Goal: Task Accomplishment & Management: Complete application form

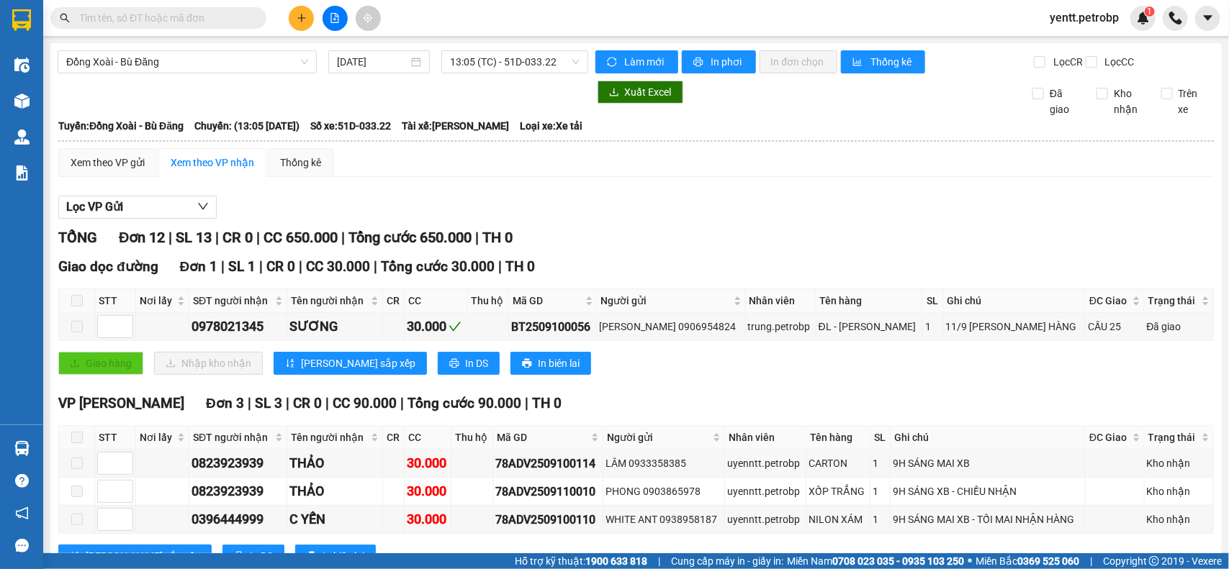
scroll to position [450, 0]
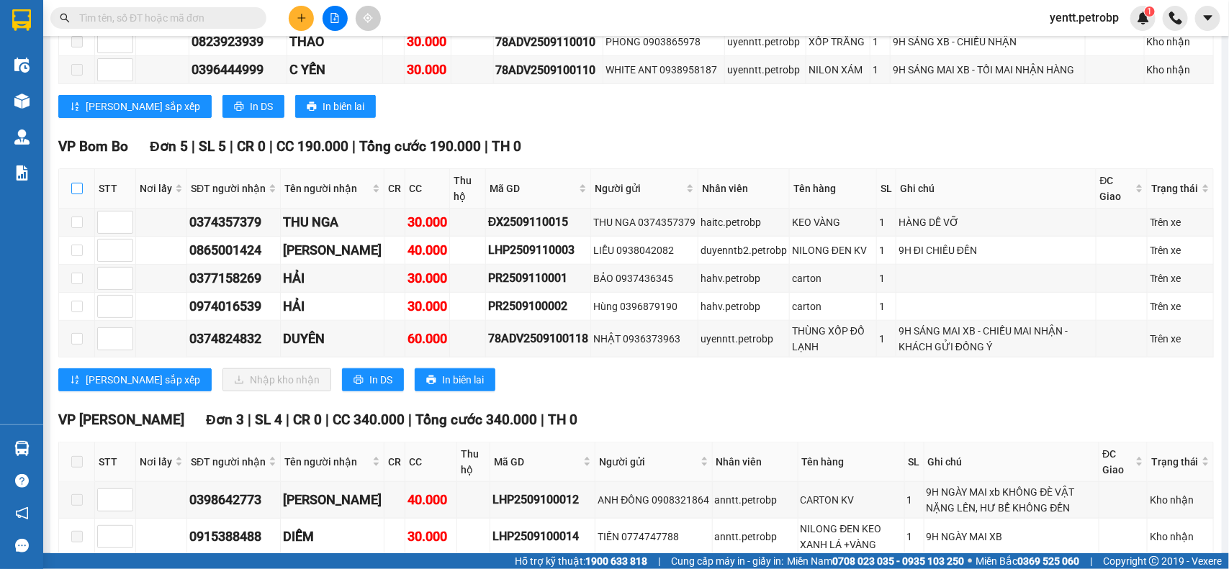
click at [76, 194] on input "checkbox" at bounding box center [77, 189] width 12 height 12
checkbox input "true"
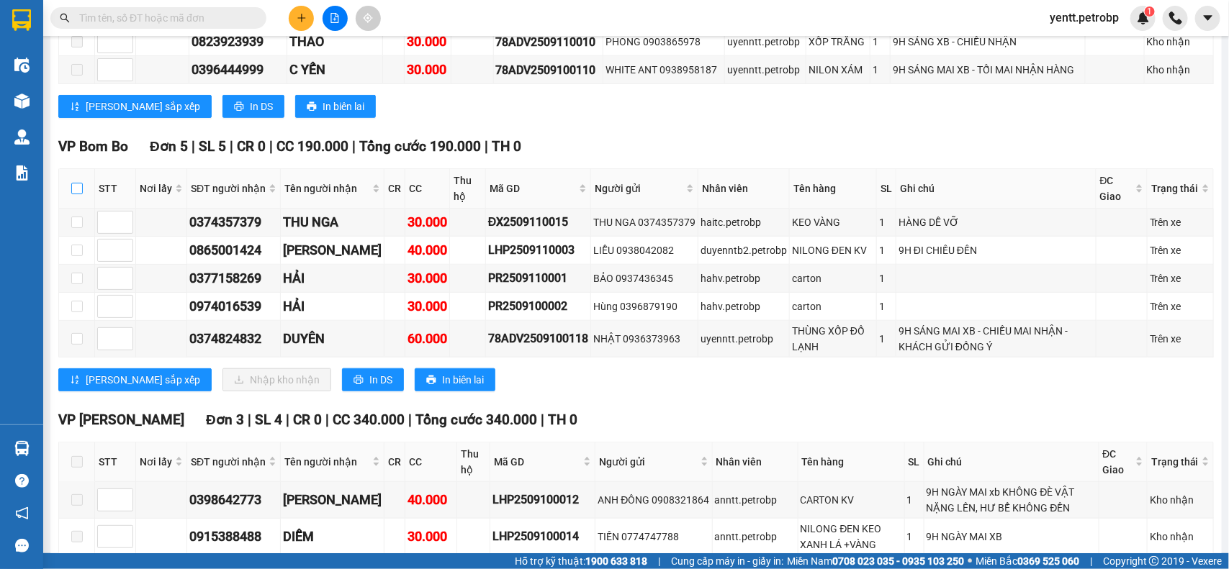
checkbox input "true"
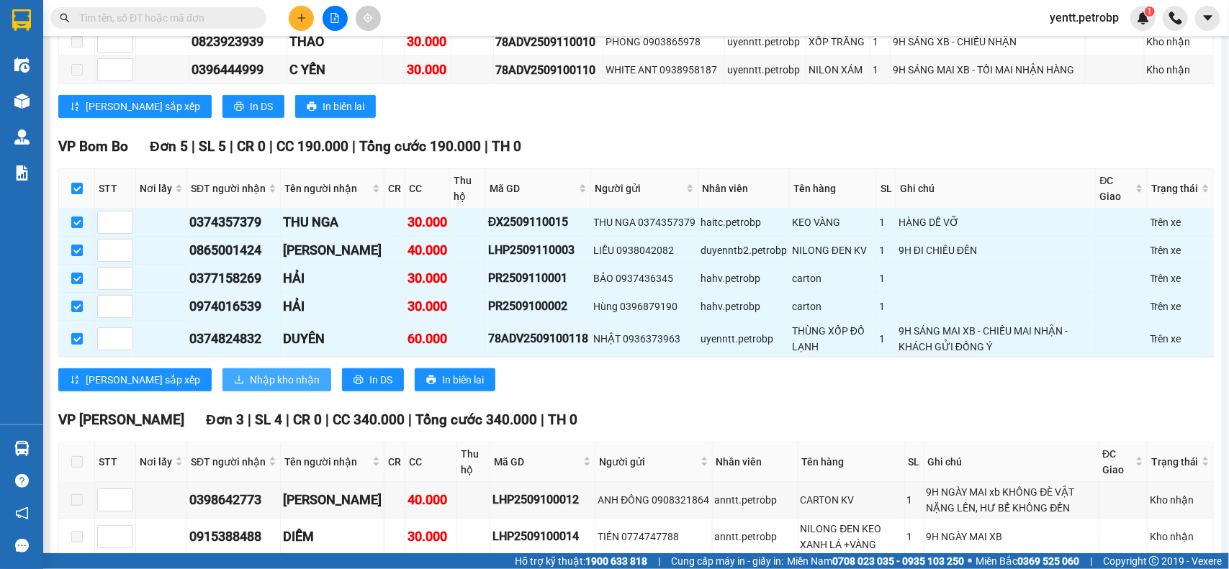
click at [250, 388] on span "Nhập kho nhận" at bounding box center [285, 380] width 70 height 16
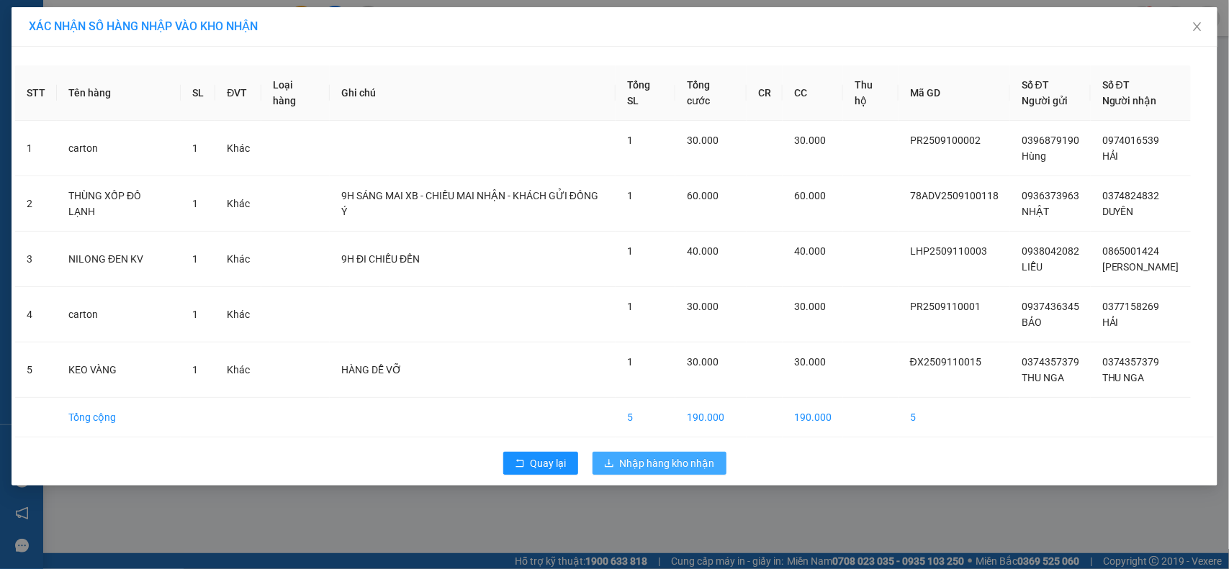
click at [657, 465] on span "Nhập hàng kho nhận" at bounding box center [667, 464] width 95 height 16
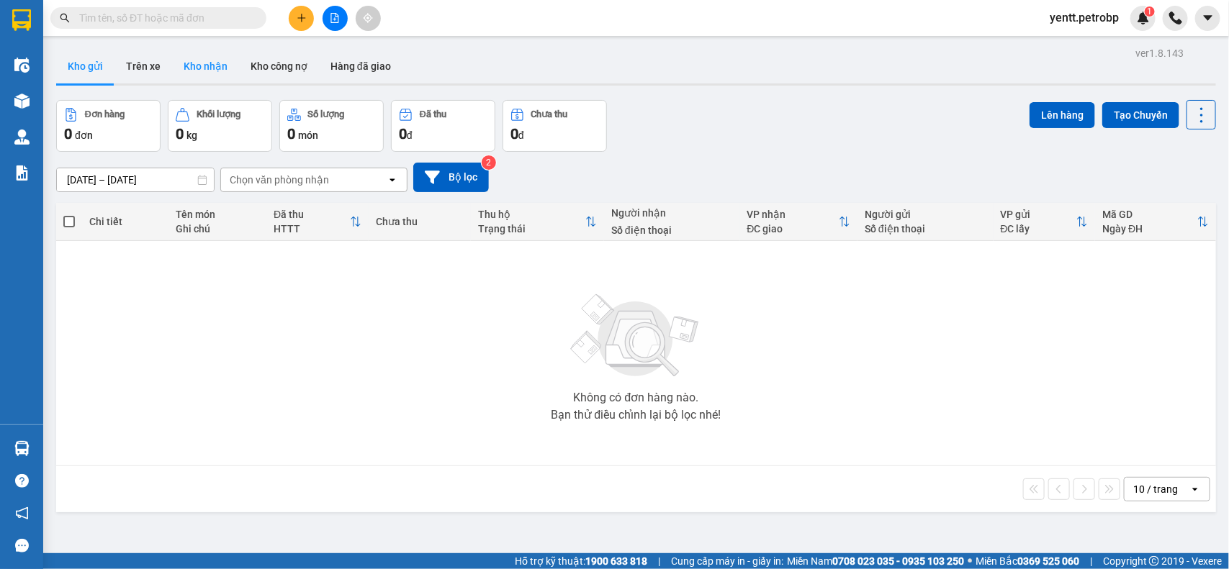
click at [195, 68] on button "Kho nhận" at bounding box center [205, 66] width 67 height 35
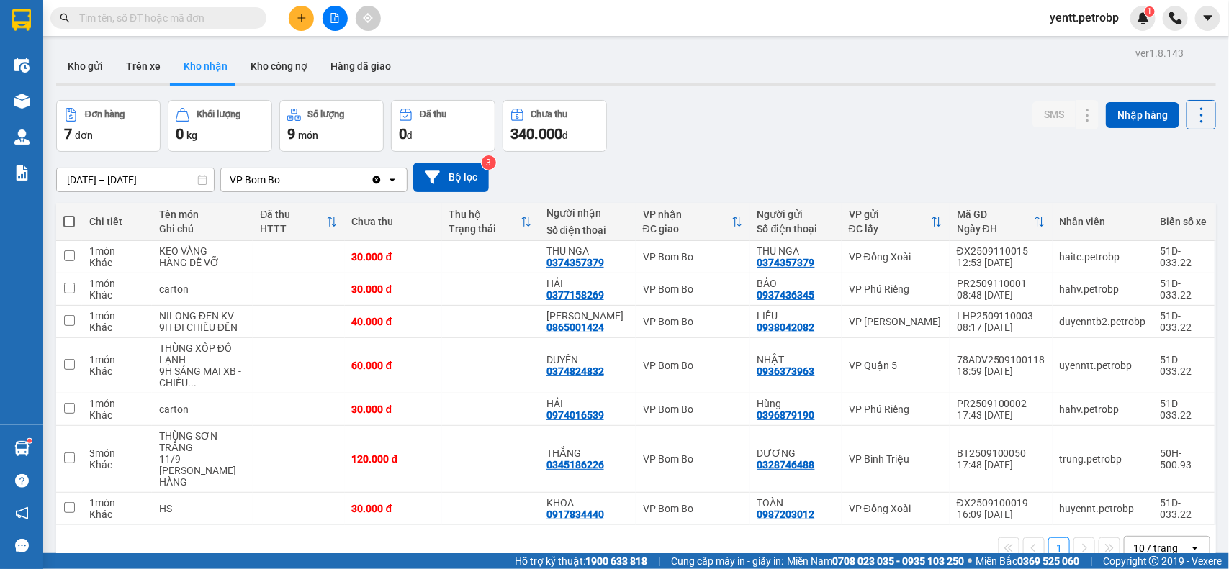
click at [188, 67] on button "Kho nhận" at bounding box center [205, 66] width 67 height 35
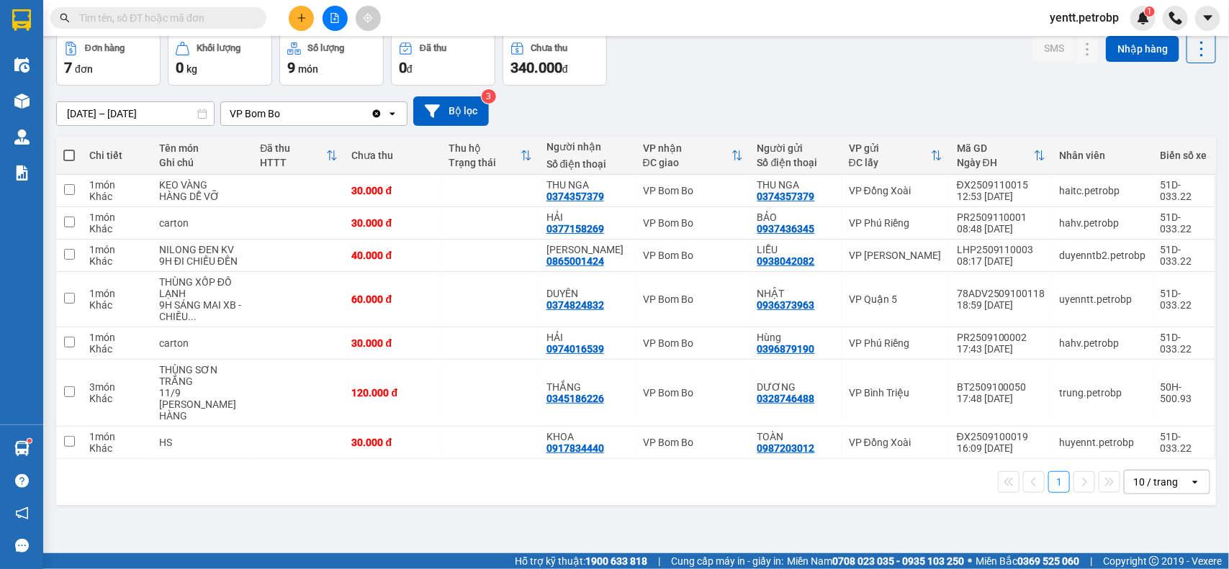
click at [112, 117] on input "[DATE] – [DATE]" at bounding box center [135, 113] width 157 height 23
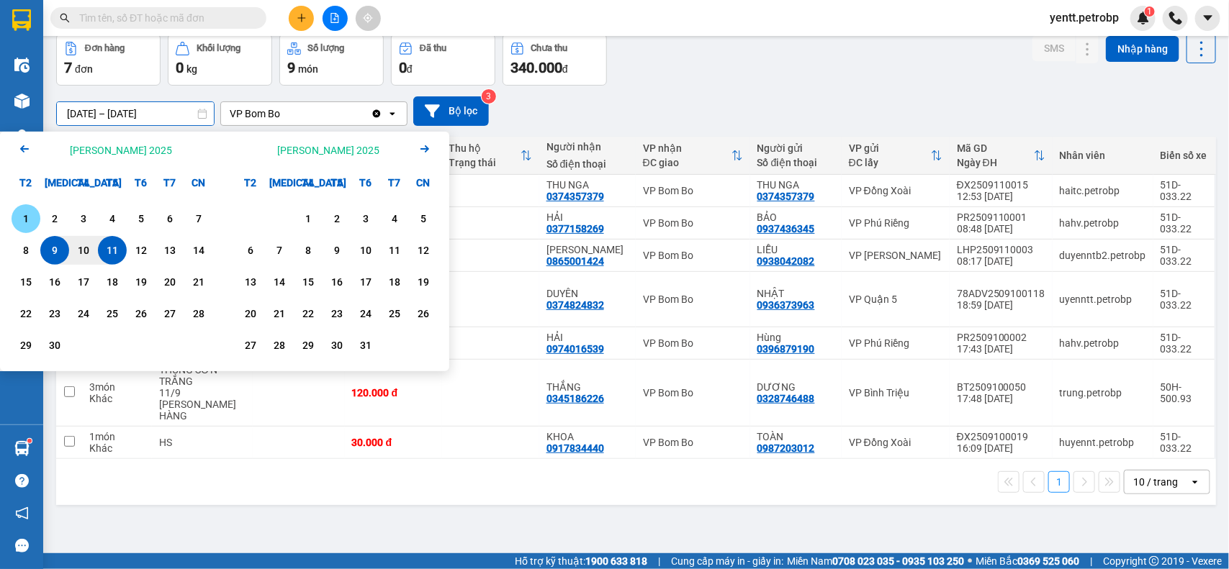
click at [22, 218] on div "1" at bounding box center [26, 218] width 20 height 17
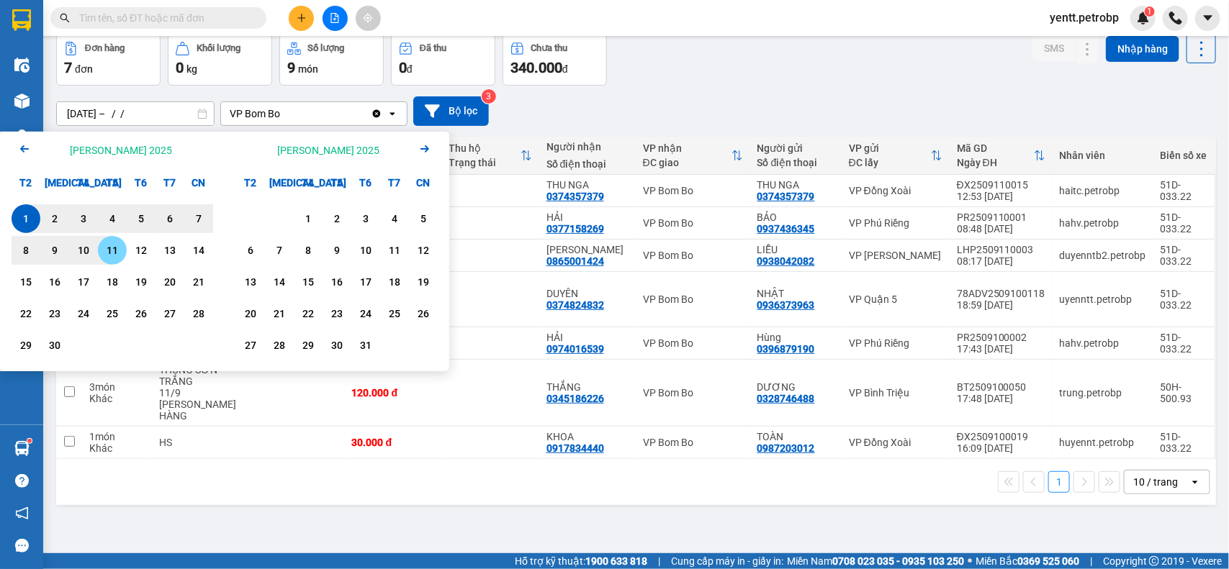
click at [120, 250] on div "11" at bounding box center [112, 250] width 20 height 17
type input "[DATE] – [DATE]"
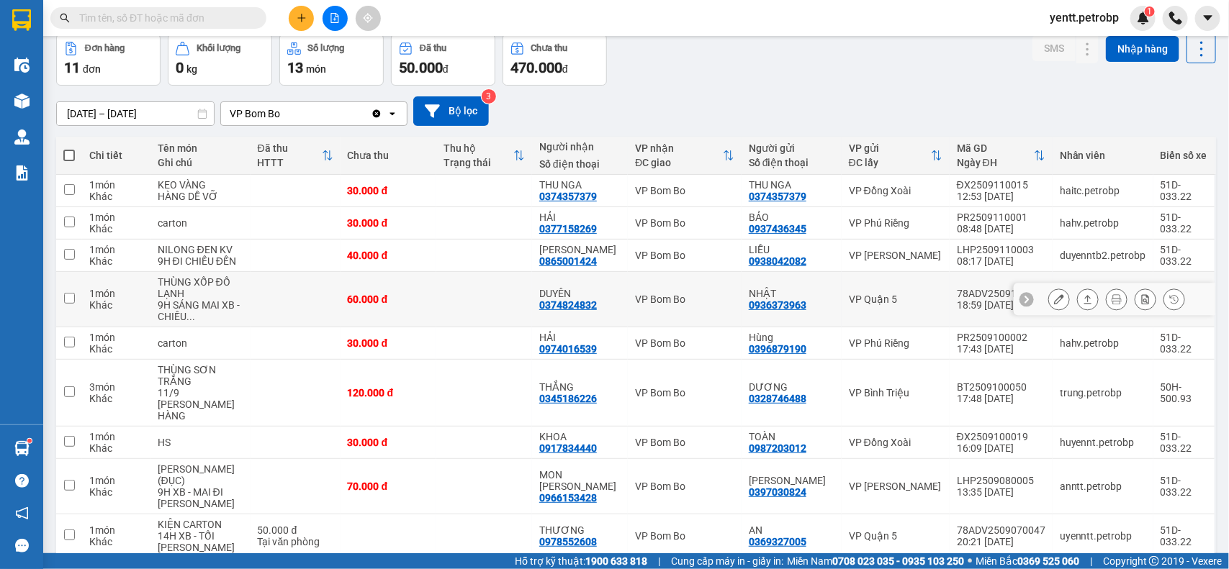
scroll to position [188, 0]
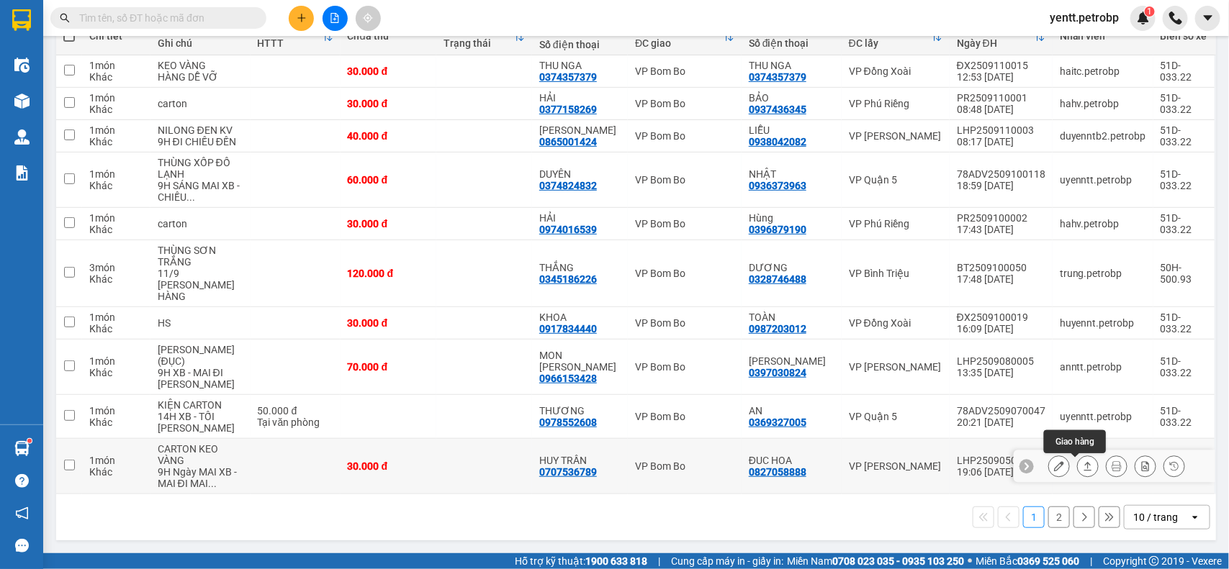
click at [1054, 472] on icon at bounding box center [1059, 466] width 10 height 10
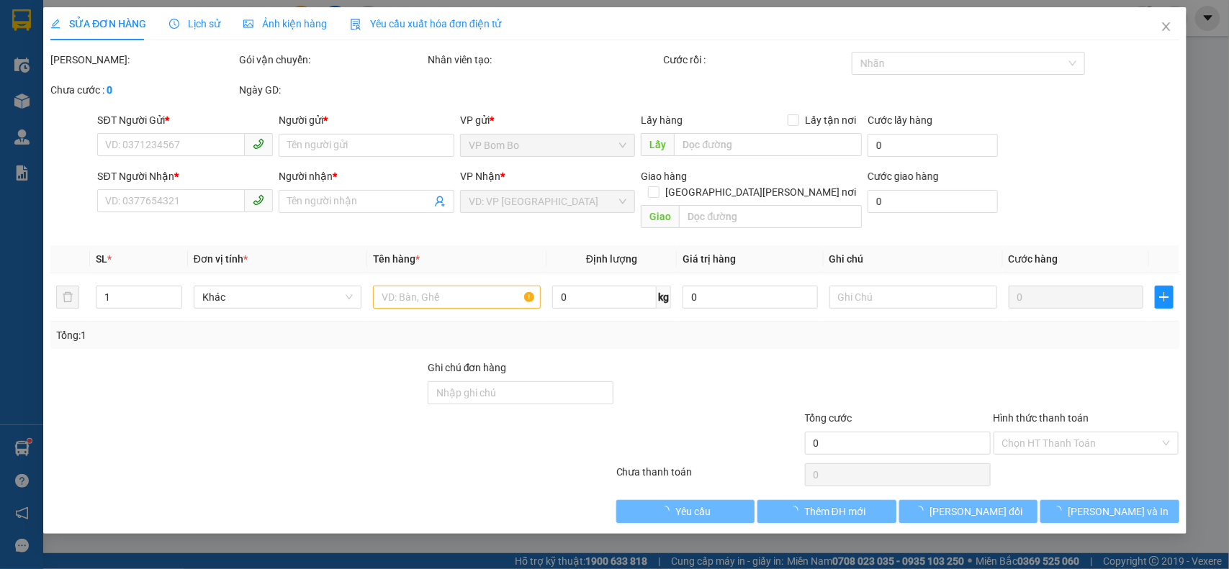
type input "0827058888"
type input "ĐUC HOA"
type input "0707536789"
type input "HUY TRẦN"
type input "30.000"
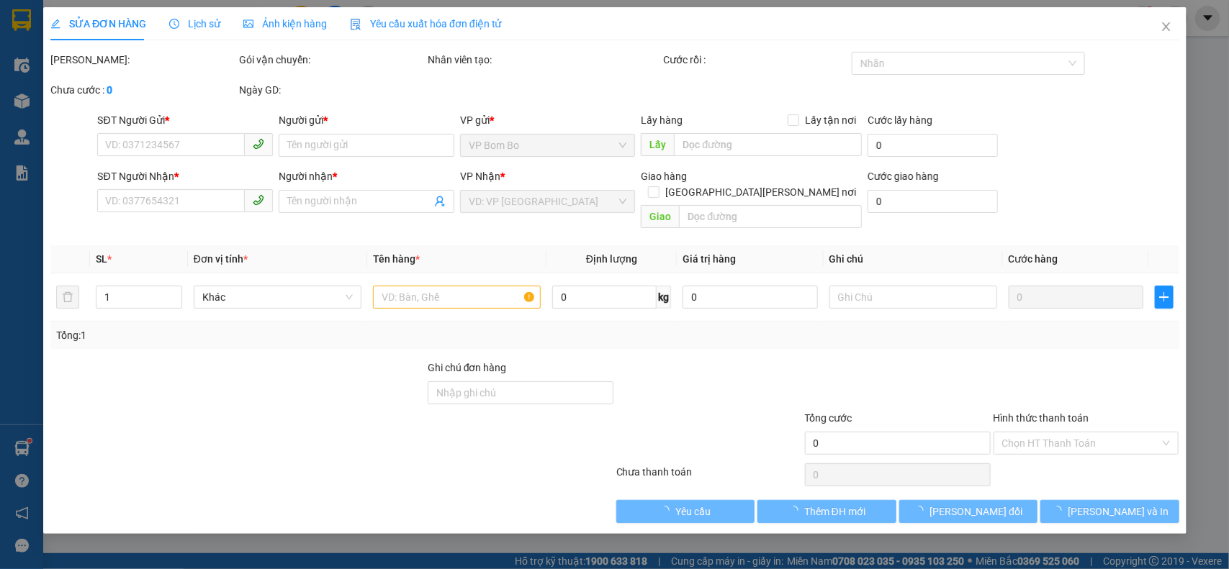
type input "30.000"
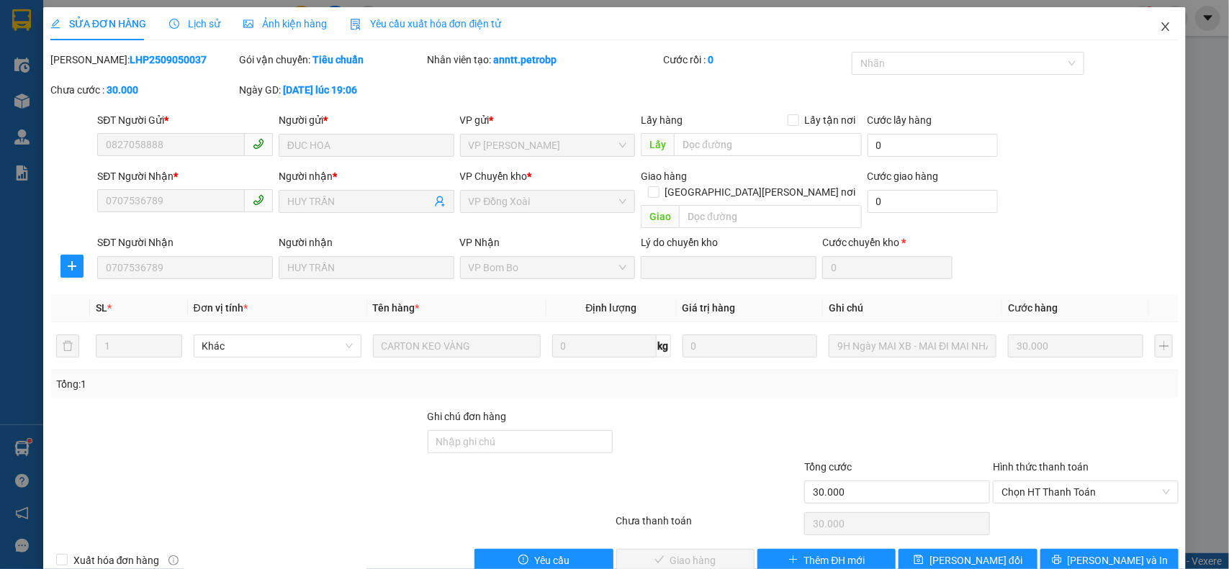
click at [1145, 30] on span "Close" at bounding box center [1165, 27] width 40 height 40
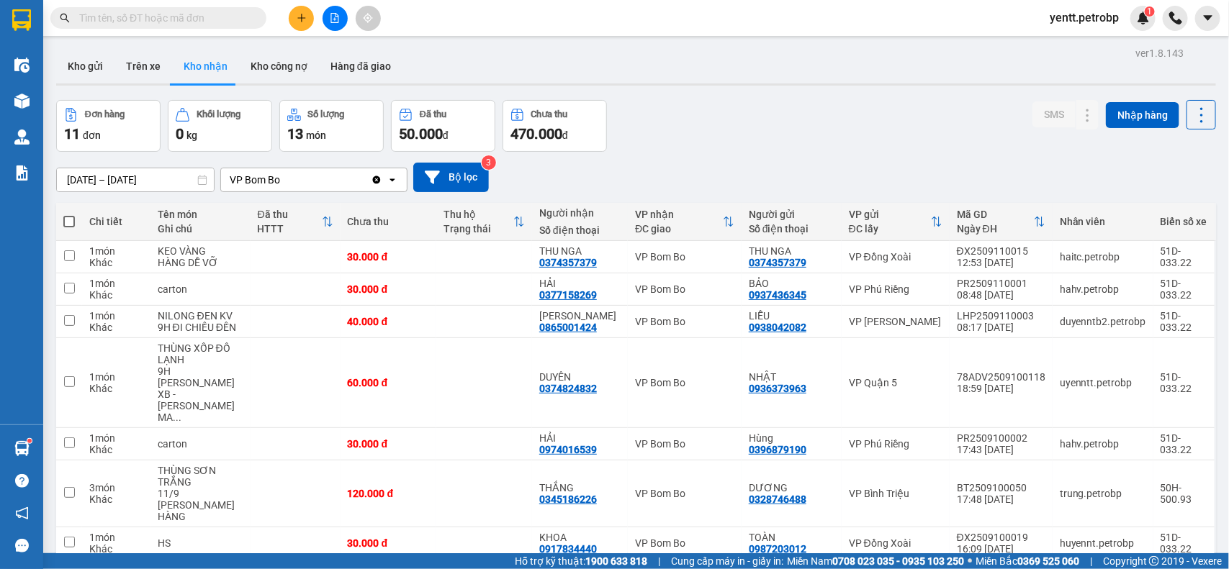
scroll to position [188, 0]
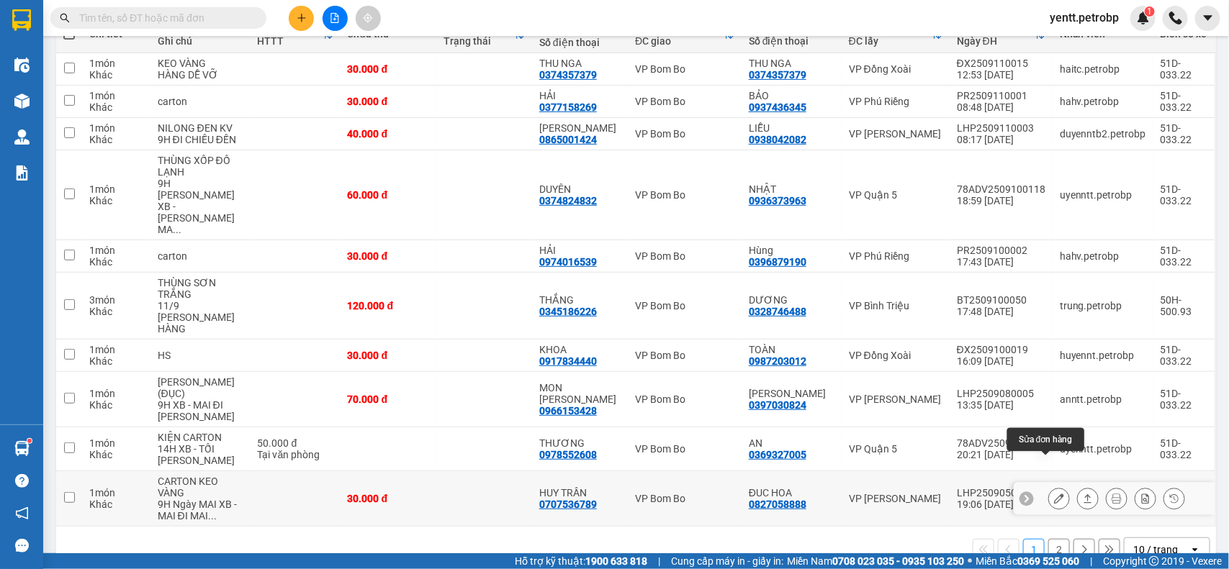
click at [1054, 494] on icon at bounding box center [1059, 499] width 10 height 10
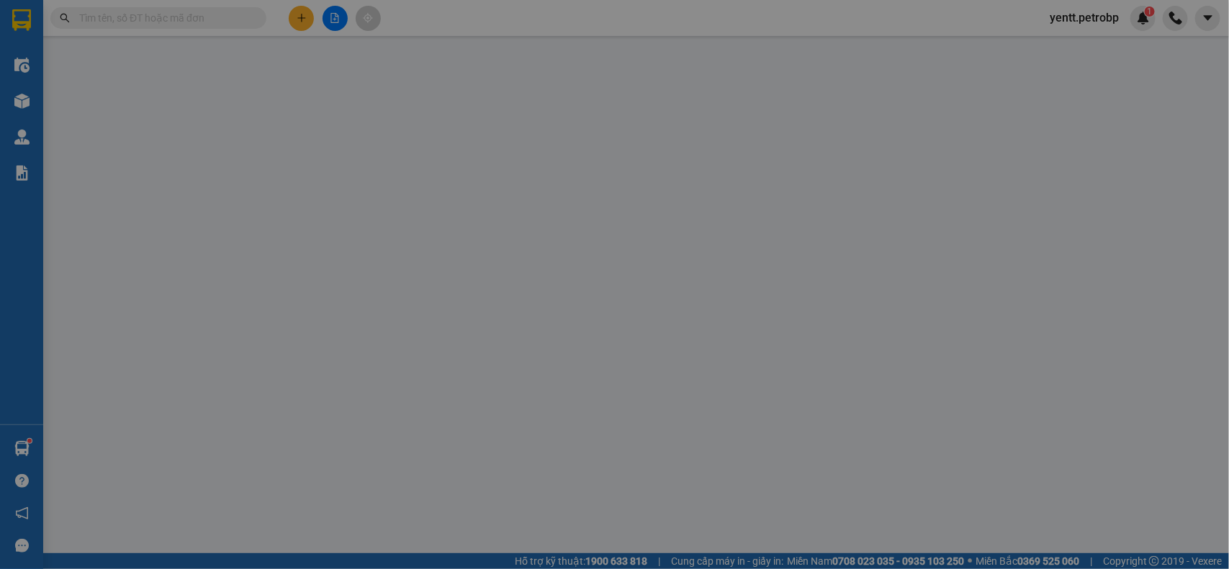
type input "0827058888"
type input "ĐUC HOA"
type input "0707536789"
type input "HUY TRẦN"
type input "30.000"
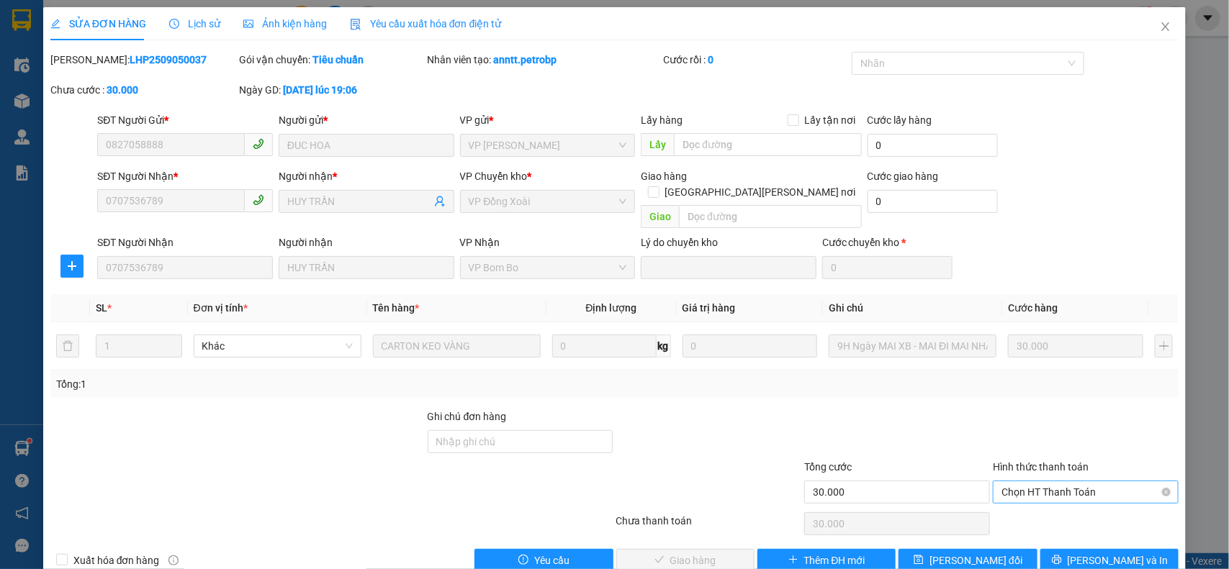
click at [1077, 483] on span "Chọn HT Thanh Toán" at bounding box center [1085, 493] width 168 height 22
drag, startPoint x: 1027, startPoint y: 511, endPoint x: 980, endPoint y: 511, distance: 47.5
click at [1024, 511] on div "Tại văn phòng" at bounding box center [1075, 506] width 166 height 16
type input "0"
click at [670, 553] on span "[PERSON_NAME] và [PERSON_NAME] hàng" at bounding box center [741, 561] width 194 height 16
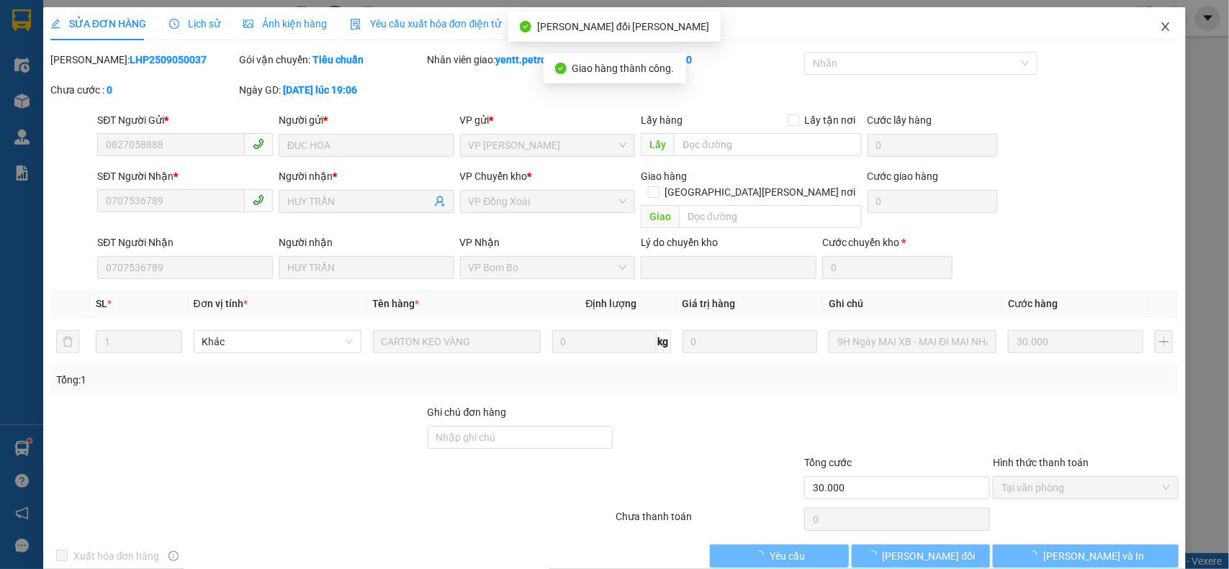
click at [1160, 22] on icon "close" at bounding box center [1166, 27] width 12 height 12
